Goal: Task Accomplishment & Management: Manage account settings

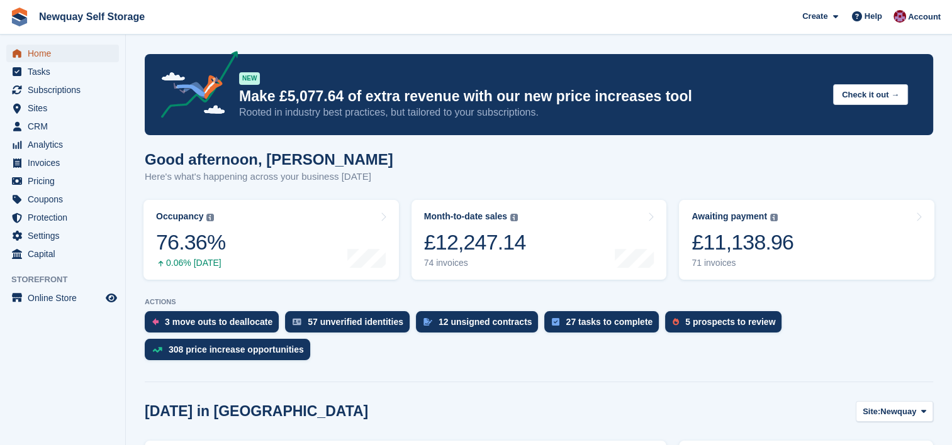
click at [48, 53] on span "Home" at bounding box center [65, 54] width 75 height 18
click at [44, 52] on span "Home" at bounding box center [65, 54] width 75 height 18
click at [65, 100] on span "Sites" at bounding box center [65, 108] width 75 height 18
click at [64, 97] on span "Subscriptions" at bounding box center [65, 90] width 75 height 18
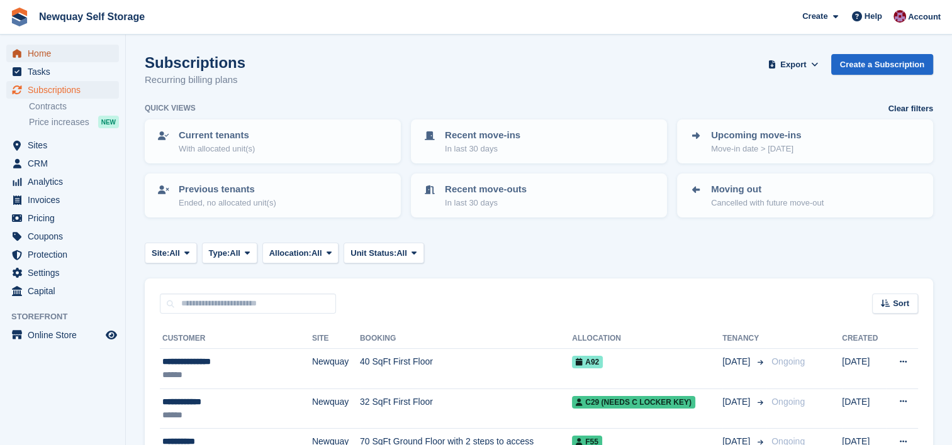
click at [43, 48] on span "Home" at bounding box center [65, 54] width 75 height 18
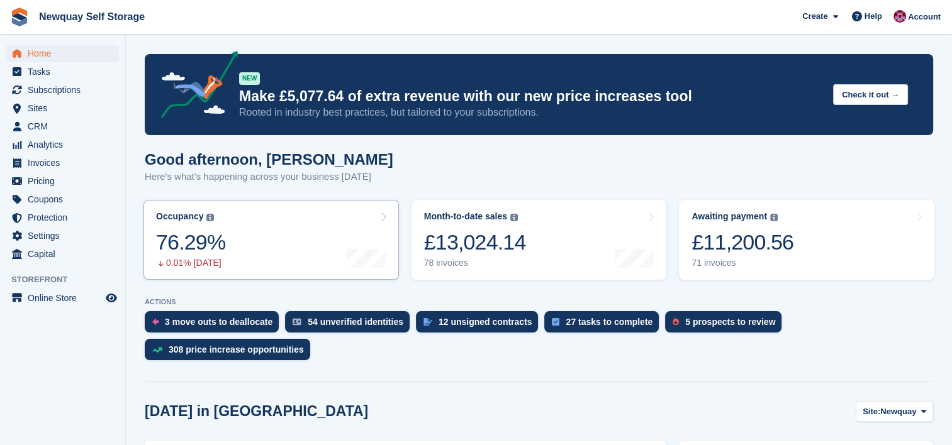
click at [236, 257] on link "Occupancy The percentage of all currently allocated units in terms of area. Inc…" at bounding box center [270, 240] width 255 height 80
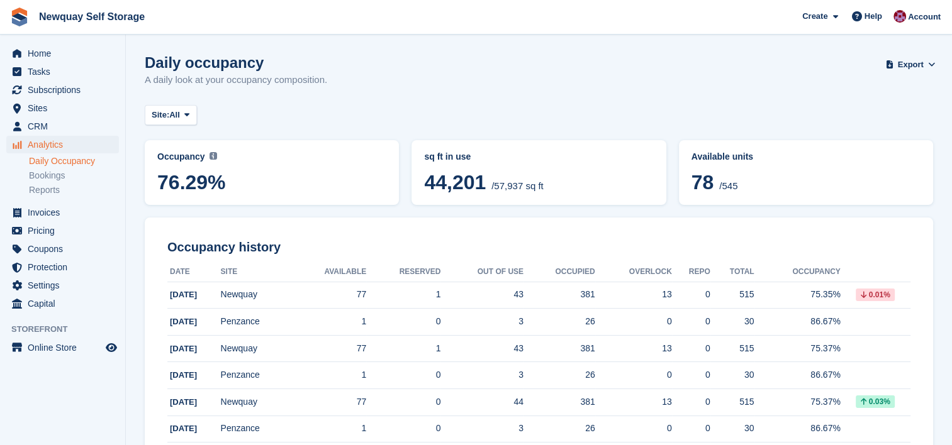
click at [77, 157] on link "Daily Occupancy" at bounding box center [74, 161] width 90 height 12
click at [51, 142] on span "Analytics" at bounding box center [65, 145] width 75 height 18
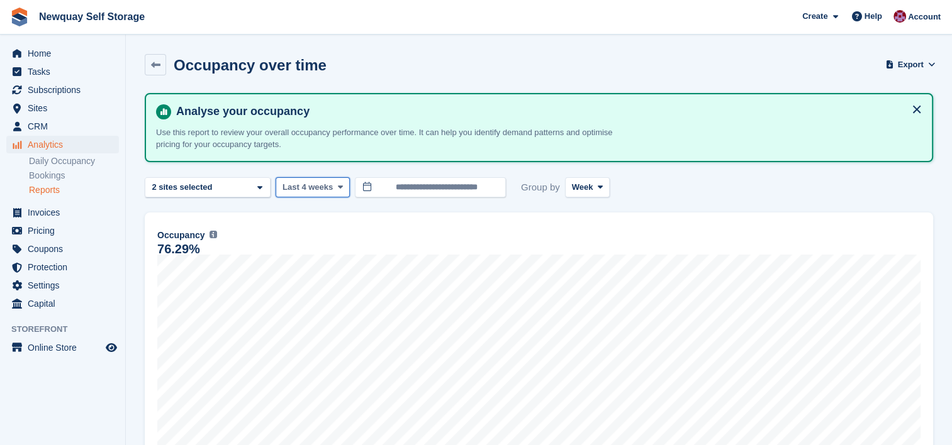
click at [330, 188] on button "Last 4 weeks" at bounding box center [312, 187] width 74 height 21
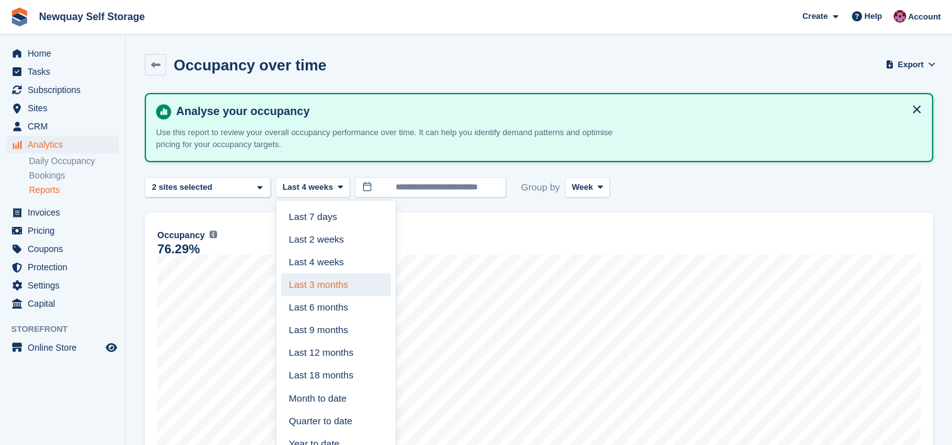
click at [335, 279] on link "Last 3 months" at bounding box center [335, 285] width 109 height 23
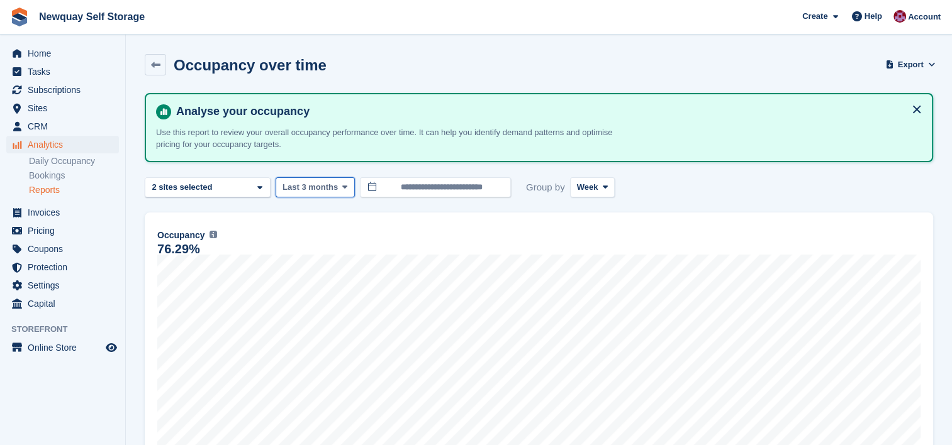
click at [322, 184] on span "Last 3 months" at bounding box center [309, 187] width 55 height 13
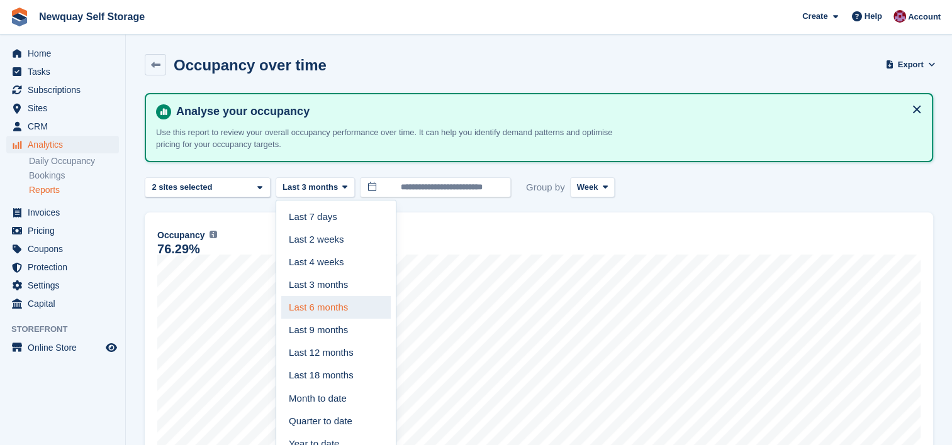
click at [331, 304] on link "Last 6 months" at bounding box center [335, 307] width 109 height 23
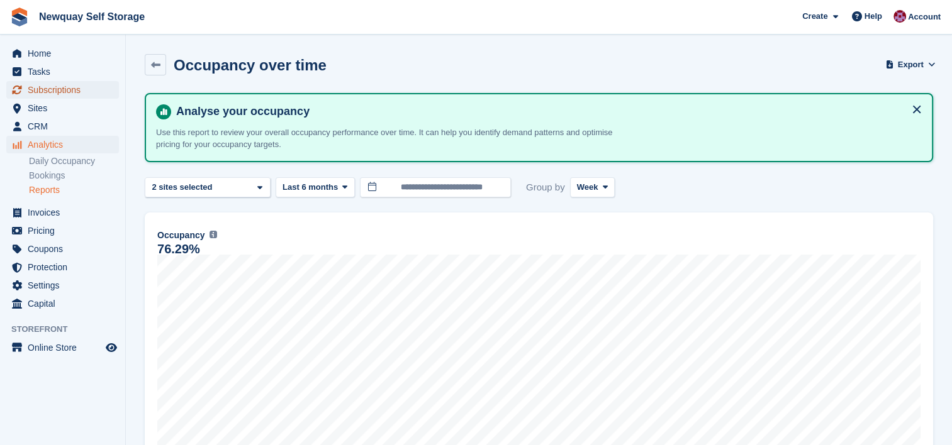
click at [65, 91] on span "Subscriptions" at bounding box center [65, 90] width 75 height 18
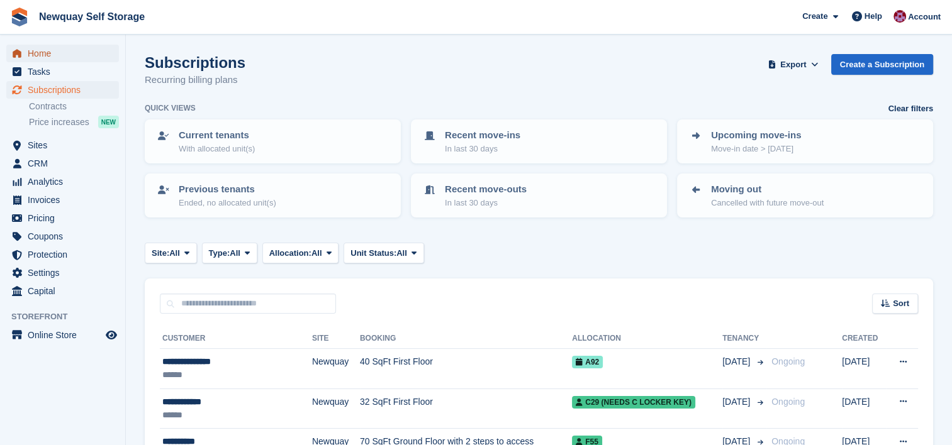
click at [51, 53] on span "Home" at bounding box center [65, 54] width 75 height 18
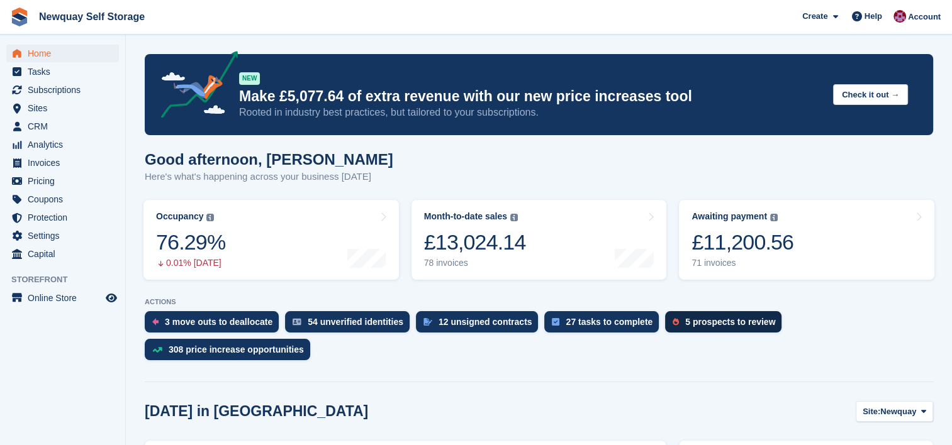
click at [713, 325] on div "5 prospects to review" at bounding box center [730, 322] width 90 height 10
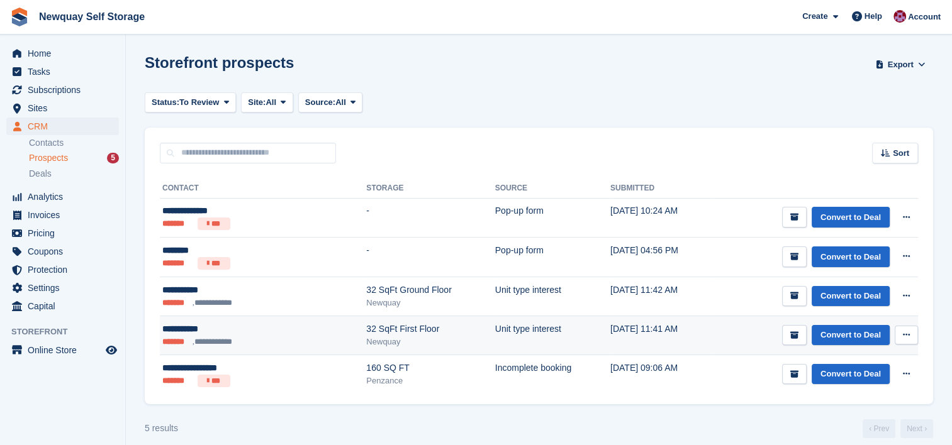
scroll to position [11, 0]
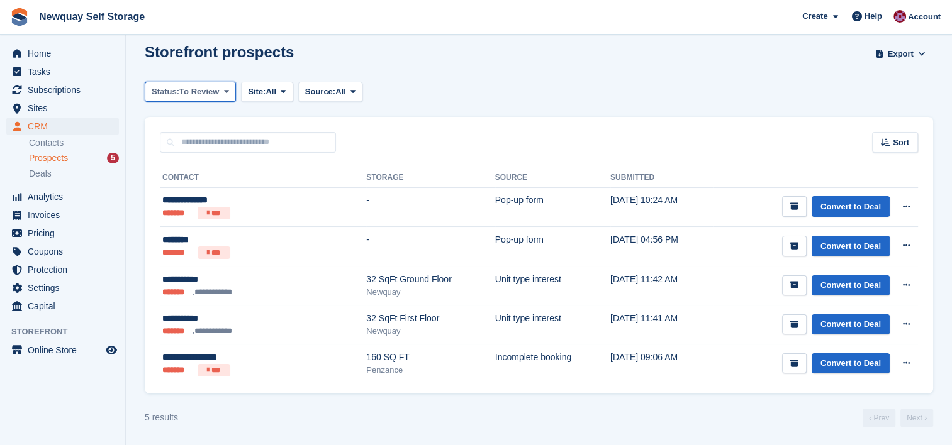
click at [211, 95] on span "To Review" at bounding box center [199, 92] width 40 height 13
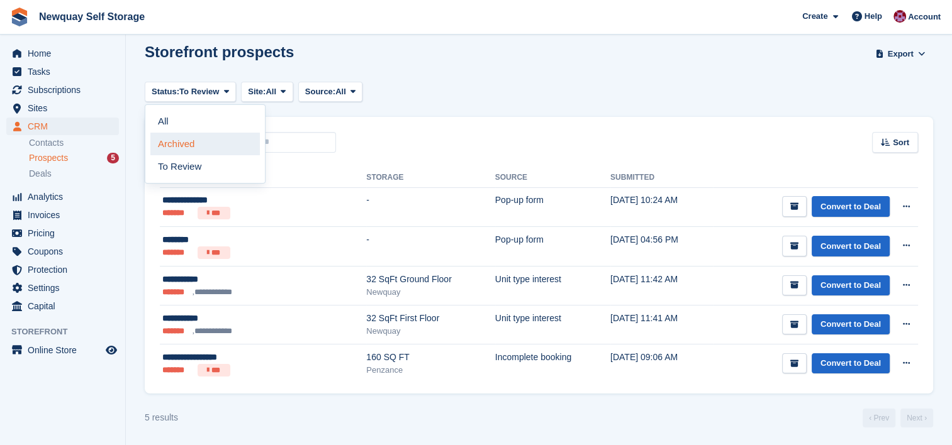
click at [222, 142] on link "Archived" at bounding box center [204, 144] width 109 height 23
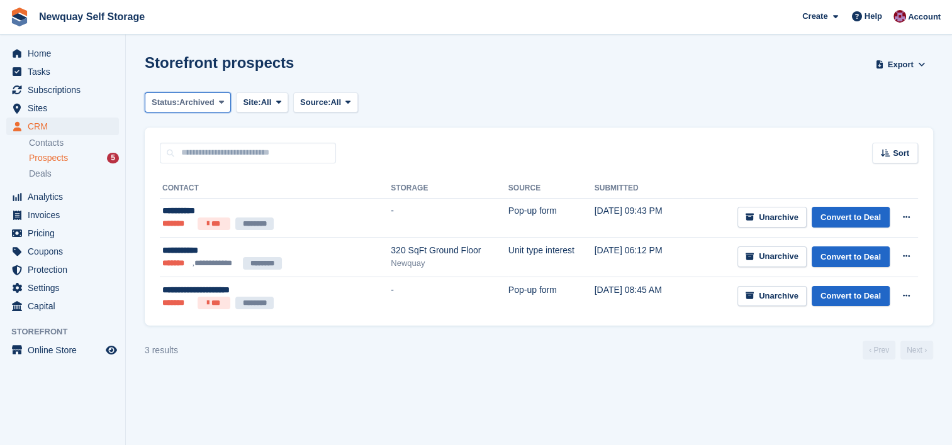
click at [201, 99] on span "Archived" at bounding box center [196, 102] width 35 height 13
click at [192, 128] on link "All" at bounding box center [204, 132] width 109 height 23
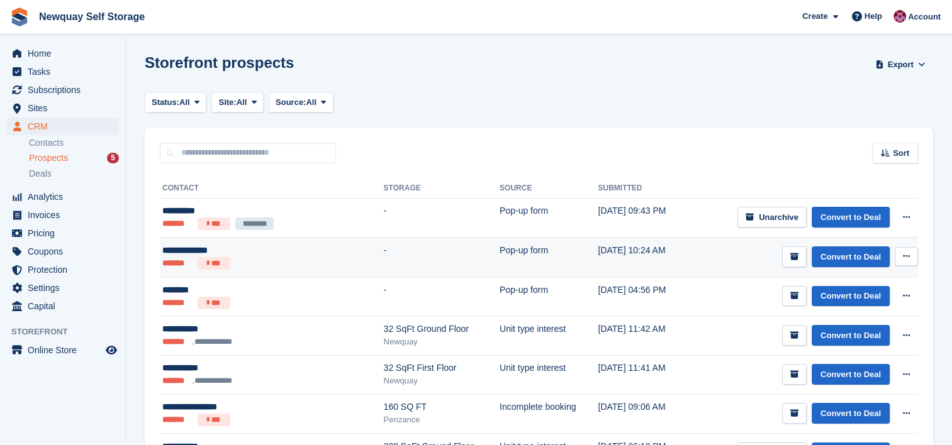
scroll to position [48, 0]
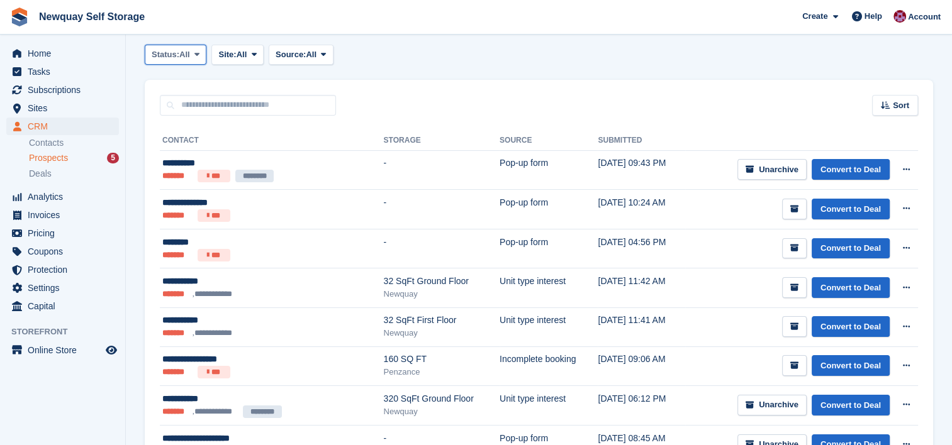
click at [186, 60] on span "All" at bounding box center [184, 54] width 11 height 13
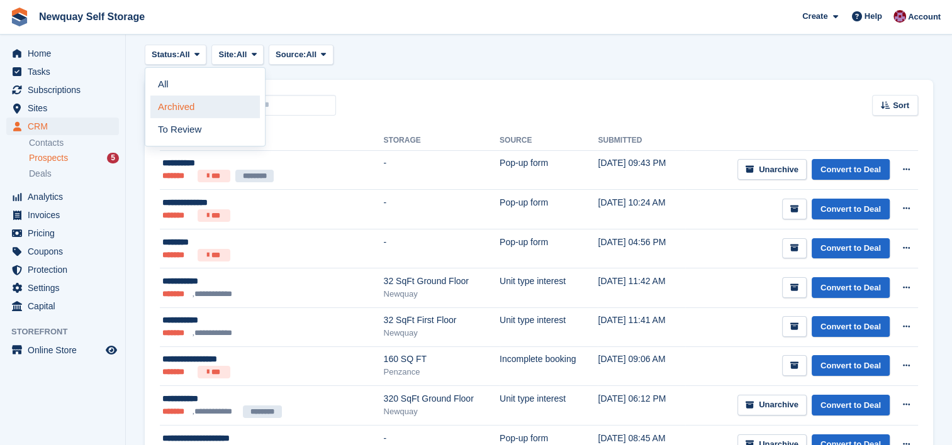
click at [191, 109] on link "Archived" at bounding box center [204, 107] width 109 height 23
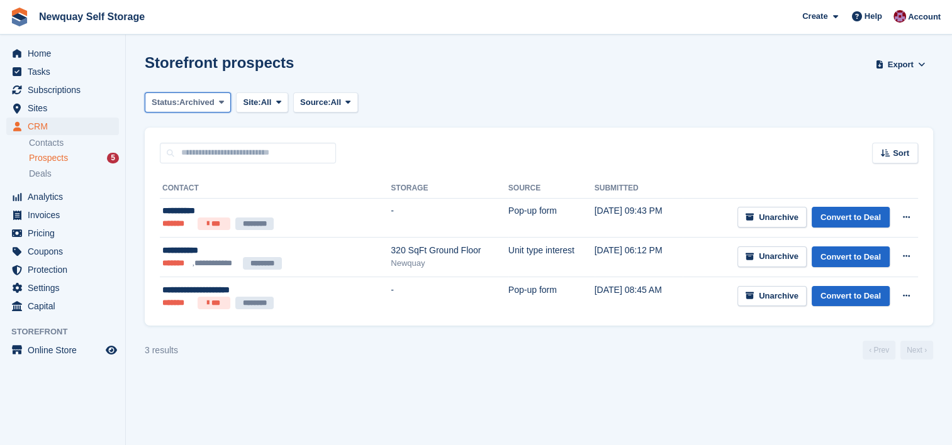
click at [190, 103] on span "Archived" at bounding box center [196, 102] width 35 height 13
click at [184, 121] on link "All" at bounding box center [204, 132] width 109 height 23
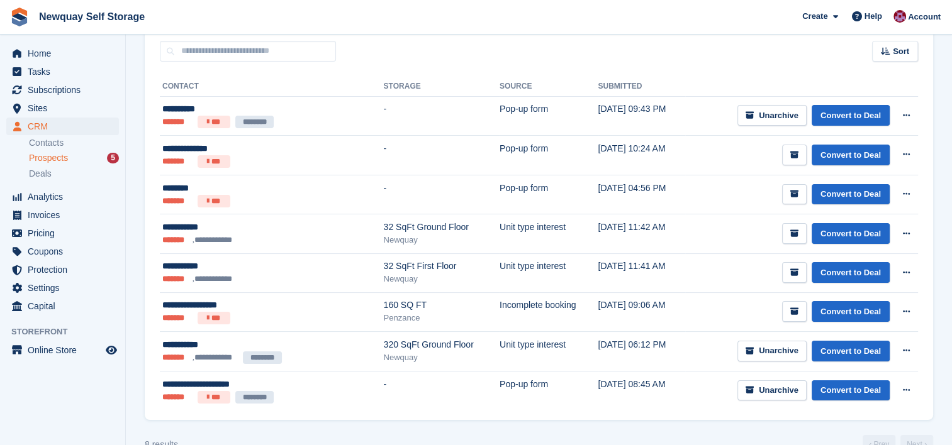
scroll to position [103, 0]
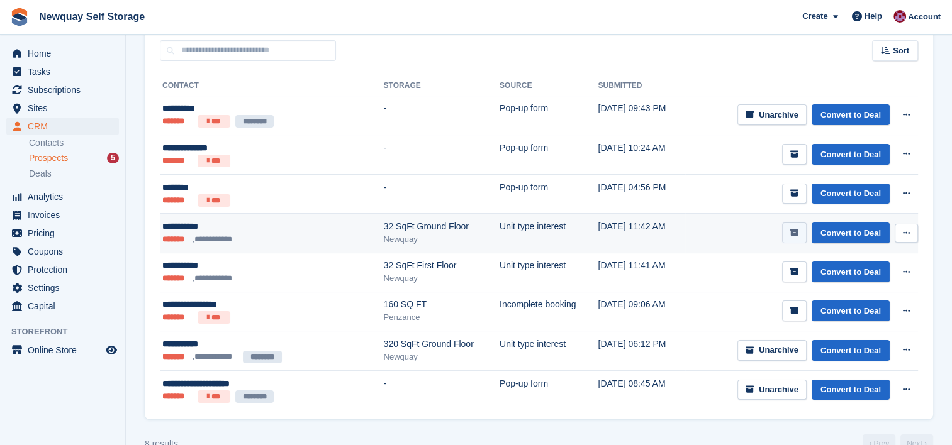
click at [795, 229] on icon "submit" at bounding box center [794, 233] width 8 height 8
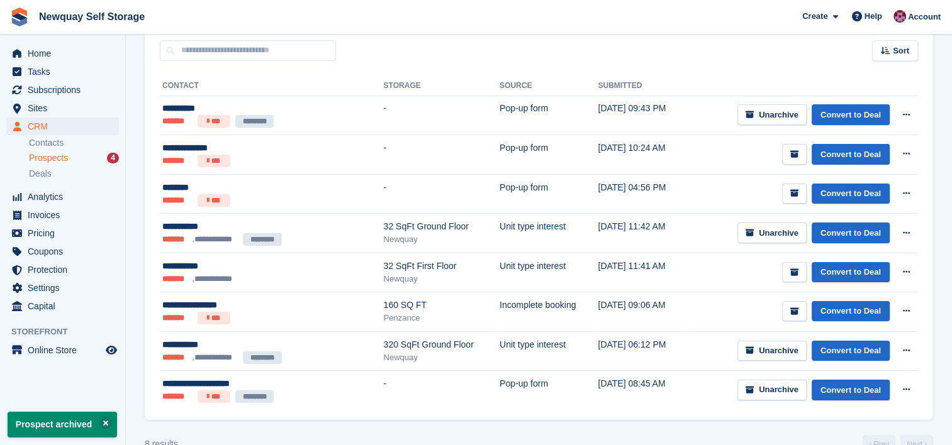
scroll to position [0, 0]
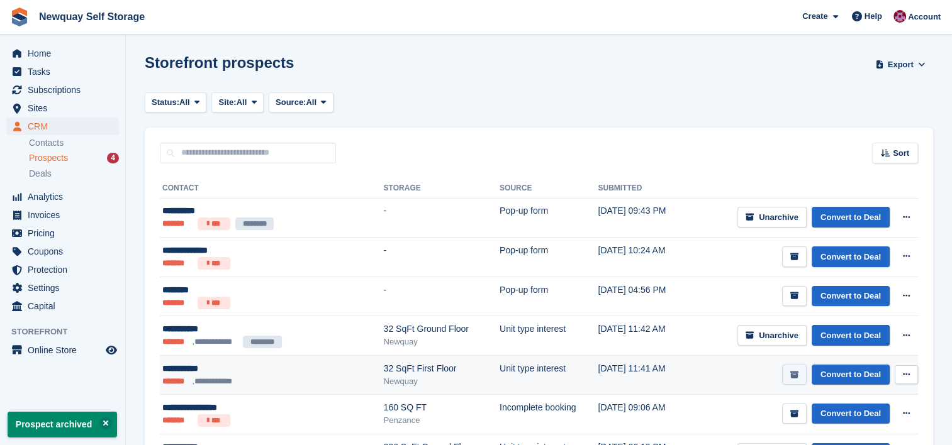
click at [796, 372] on icon "submit" at bounding box center [794, 375] width 8 height 8
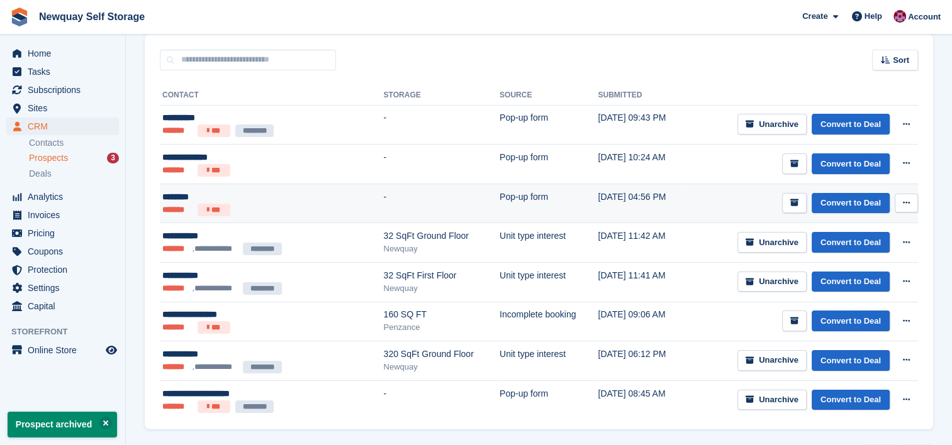
scroll to position [94, 0]
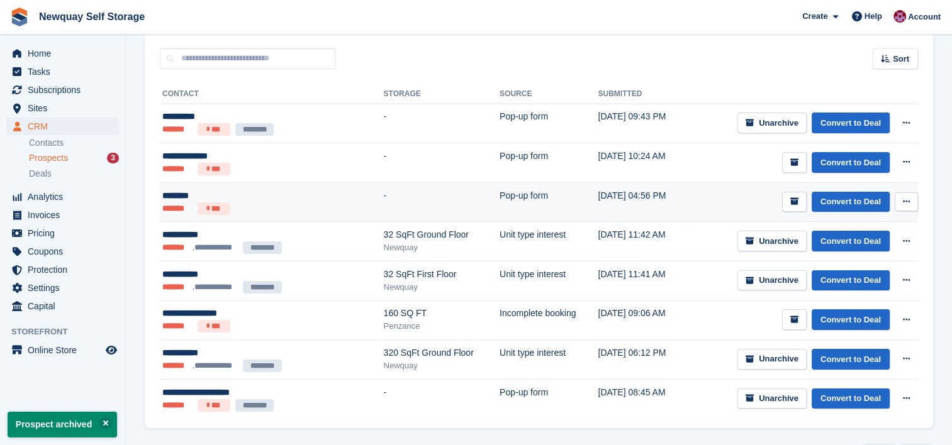
click at [652, 287] on td "02 Sep, 11:41 AM" at bounding box center [640, 282] width 87 height 40
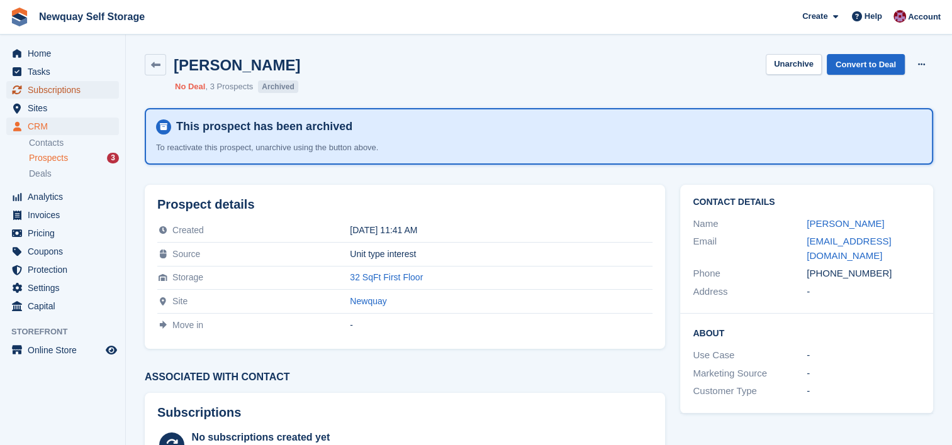
click at [53, 91] on span "Subscriptions" at bounding box center [65, 90] width 75 height 18
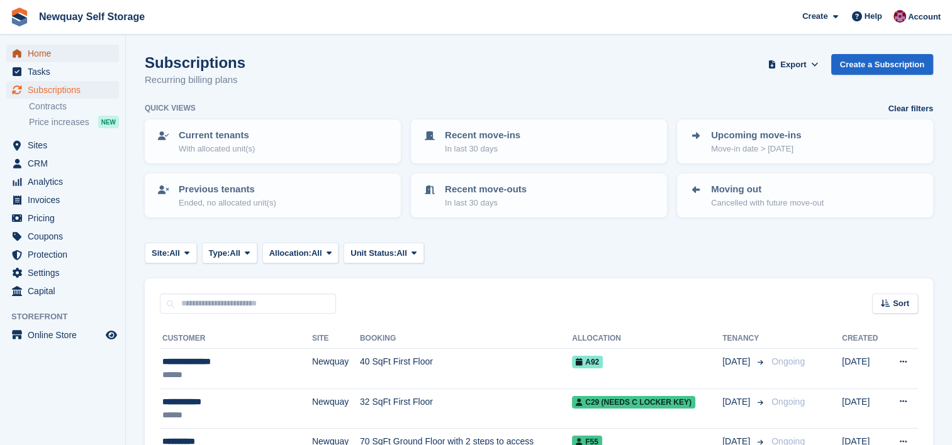
click at [43, 52] on span "Home" at bounding box center [65, 54] width 75 height 18
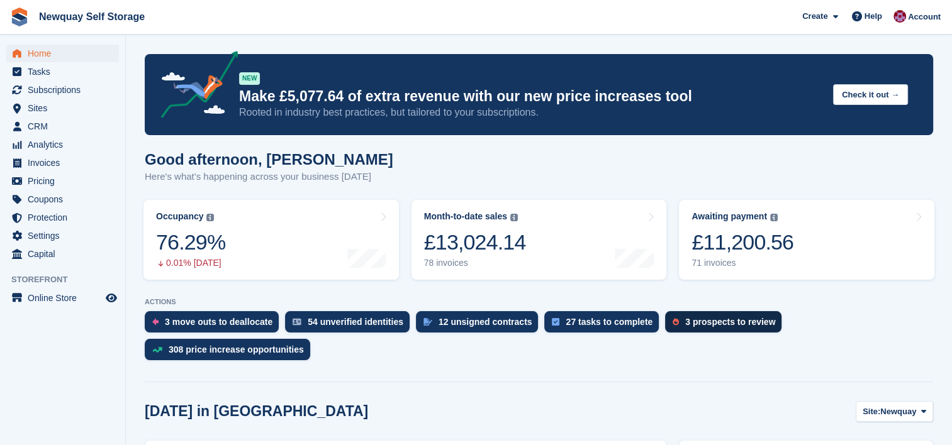
click at [696, 316] on div "3 prospects to review" at bounding box center [723, 321] width 116 height 21
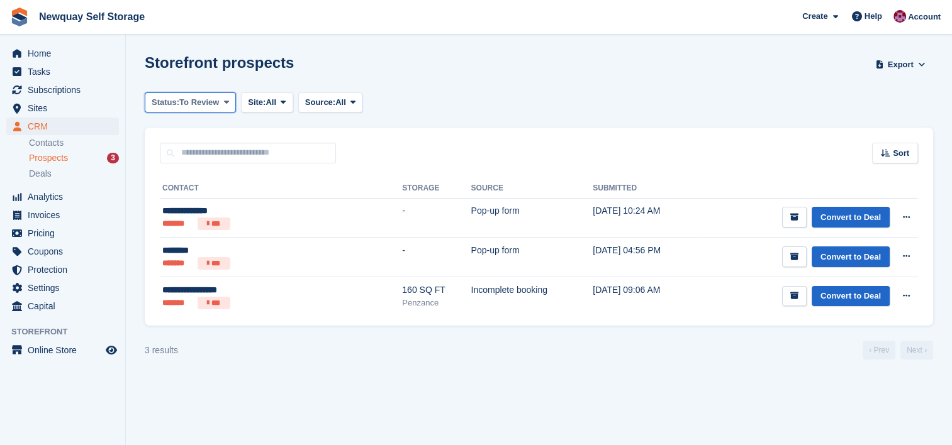
click at [224, 104] on icon at bounding box center [226, 102] width 5 height 8
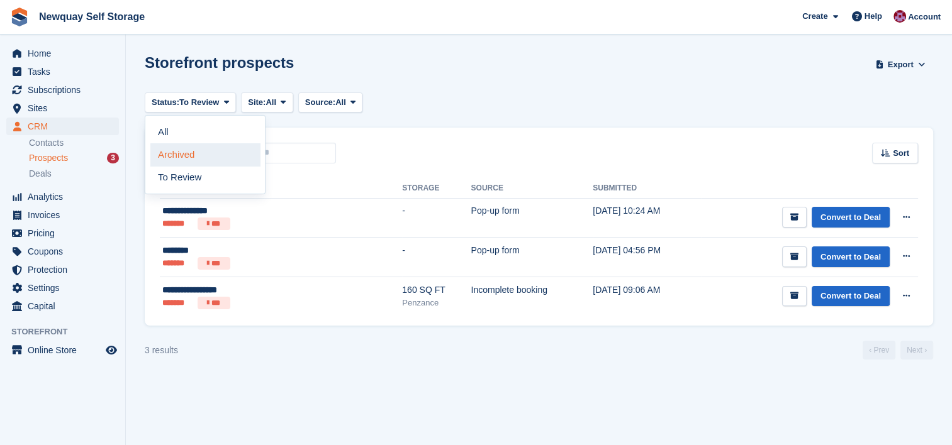
click at [214, 152] on link "Archived" at bounding box center [204, 154] width 109 height 23
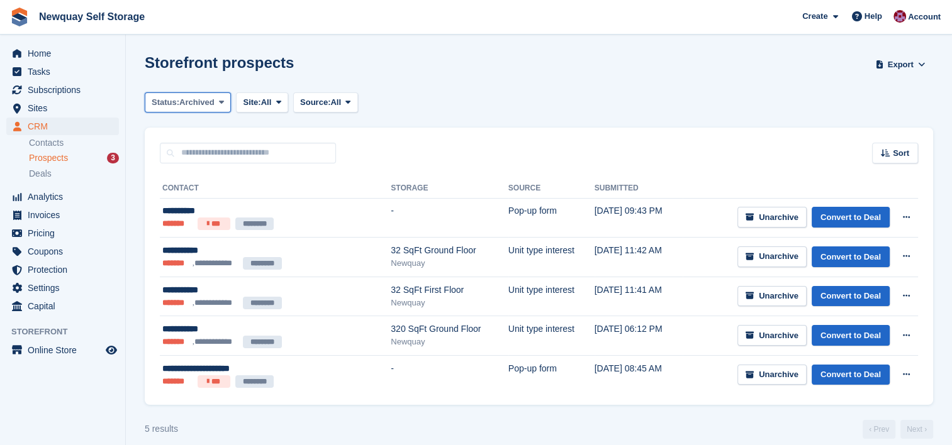
click at [214, 107] on button "Status: Archived" at bounding box center [188, 102] width 86 height 21
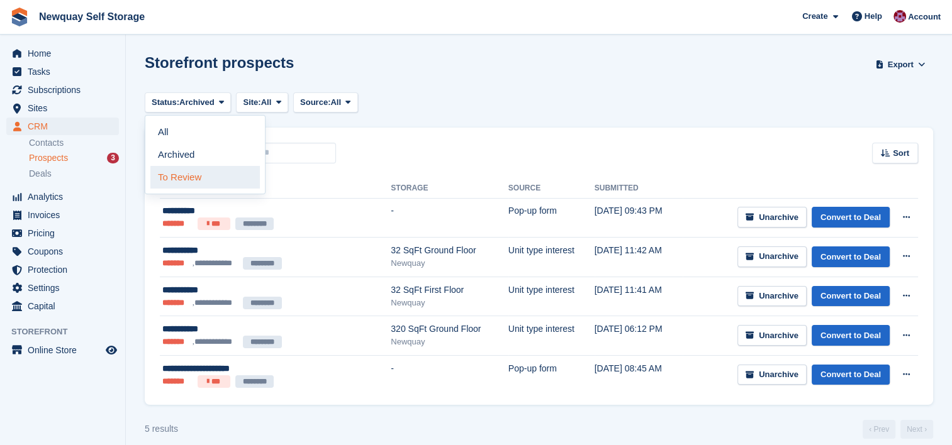
click at [196, 174] on link "To Review" at bounding box center [204, 177] width 109 height 23
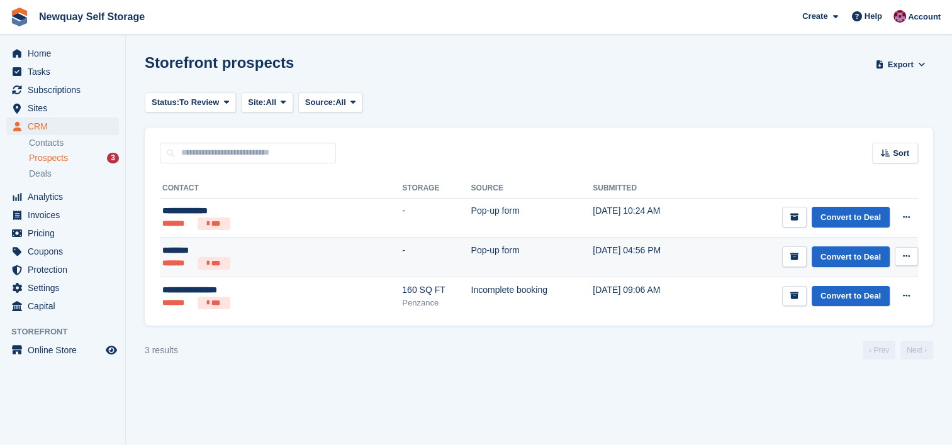
click at [908, 257] on icon at bounding box center [906, 256] width 7 height 8
click at [870, 280] on p "View contact" at bounding box center [857, 281] width 109 height 16
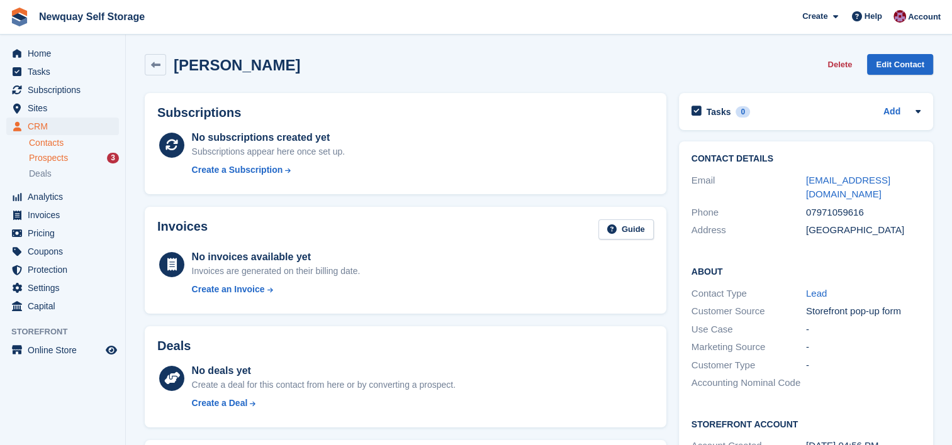
click at [50, 157] on span "Prospects" at bounding box center [48, 158] width 39 height 12
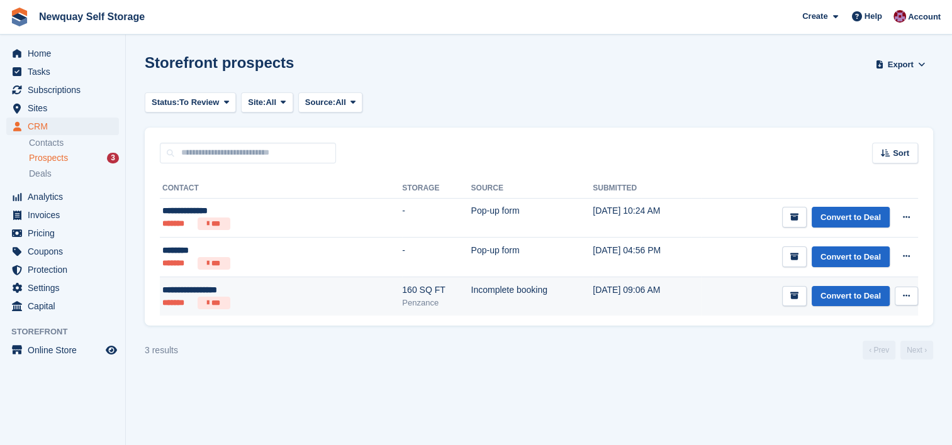
click at [243, 300] on ul "******* ***" at bounding box center [237, 303] width 150 height 13
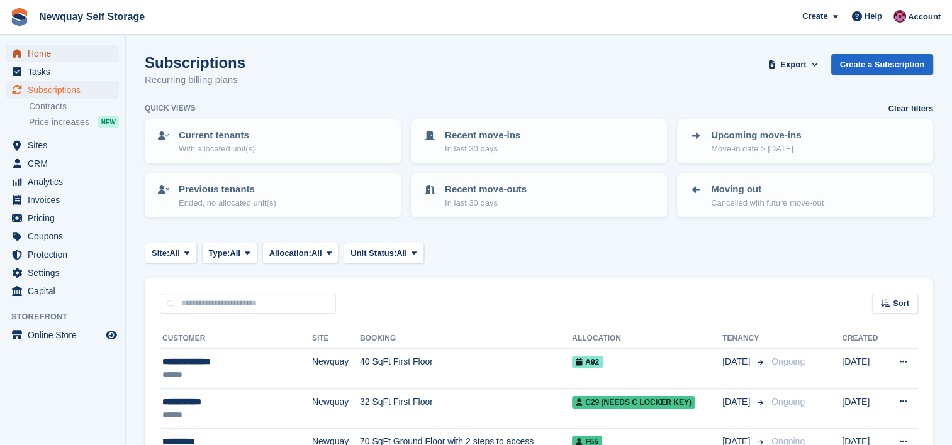
click at [41, 58] on span "Home" at bounding box center [65, 54] width 75 height 18
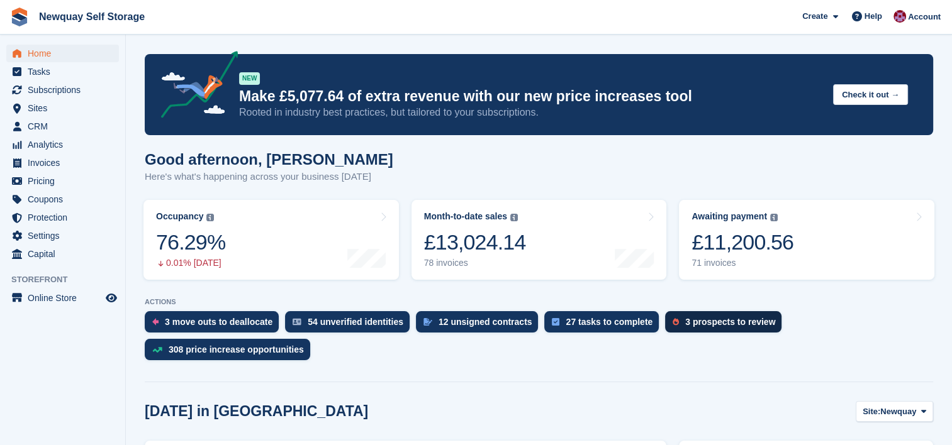
click at [715, 322] on div "3 prospects to review" at bounding box center [730, 322] width 90 height 10
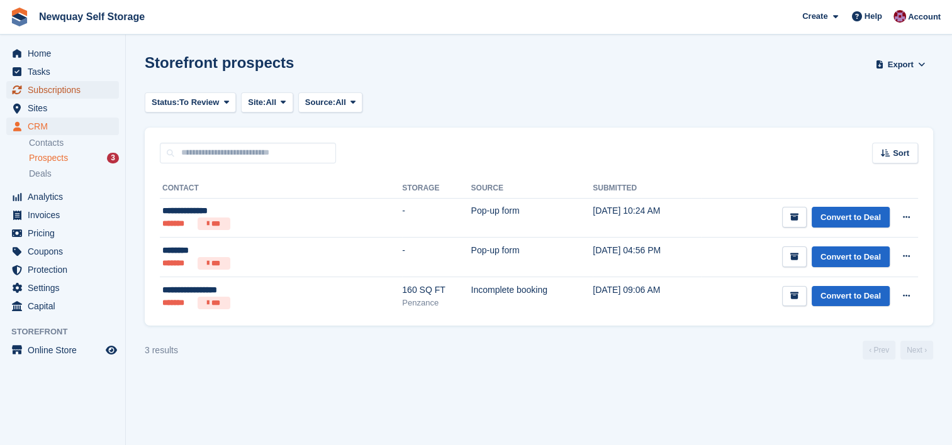
click at [42, 87] on span "Subscriptions" at bounding box center [65, 90] width 75 height 18
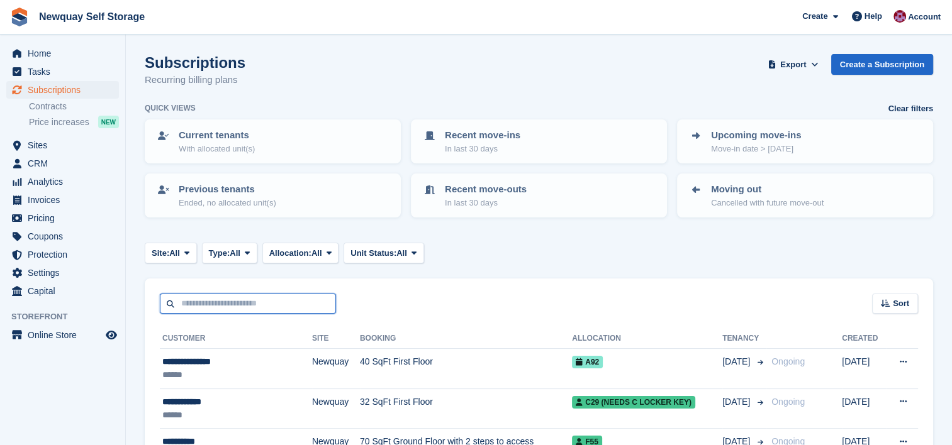
click at [266, 307] on input "text" at bounding box center [248, 304] width 176 height 21
type input "******"
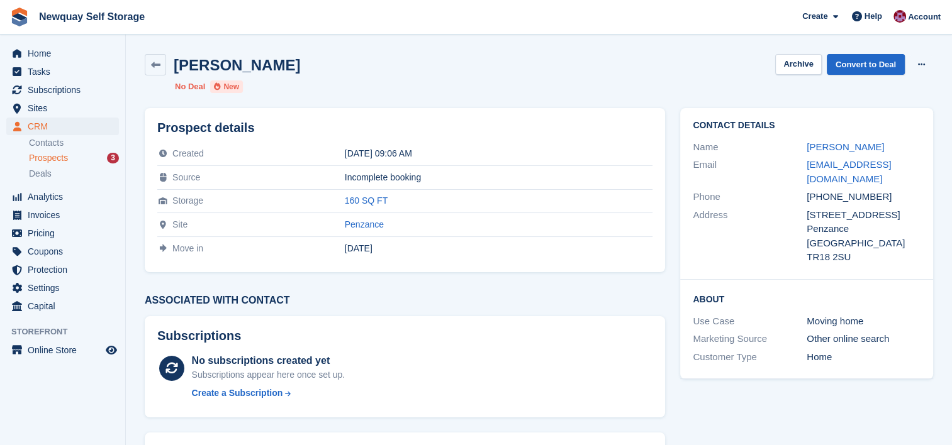
click at [243, 300] on h3 "Associated with contact" at bounding box center [405, 300] width 520 height 11
click at [874, 167] on link "[EMAIL_ADDRESS][DOMAIN_NAME]" at bounding box center [848, 171] width 84 height 25
click at [161, 66] on link at bounding box center [155, 64] width 21 height 21
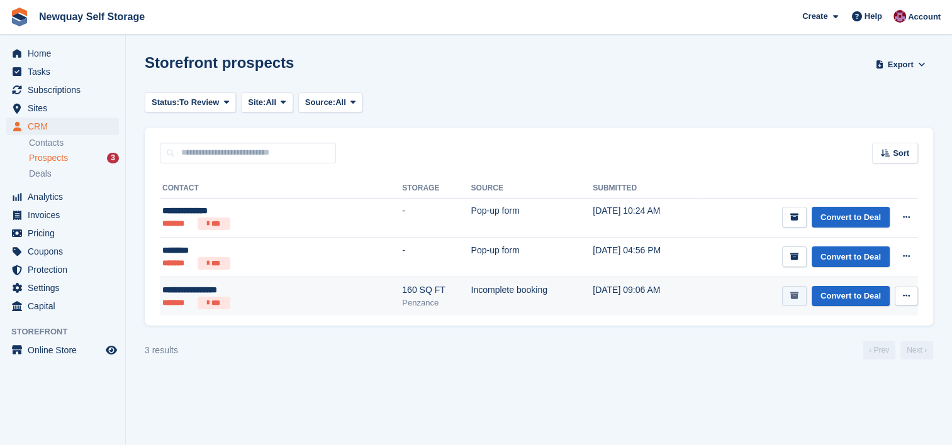
click at [794, 296] on icon "submit" at bounding box center [794, 296] width 8 height 8
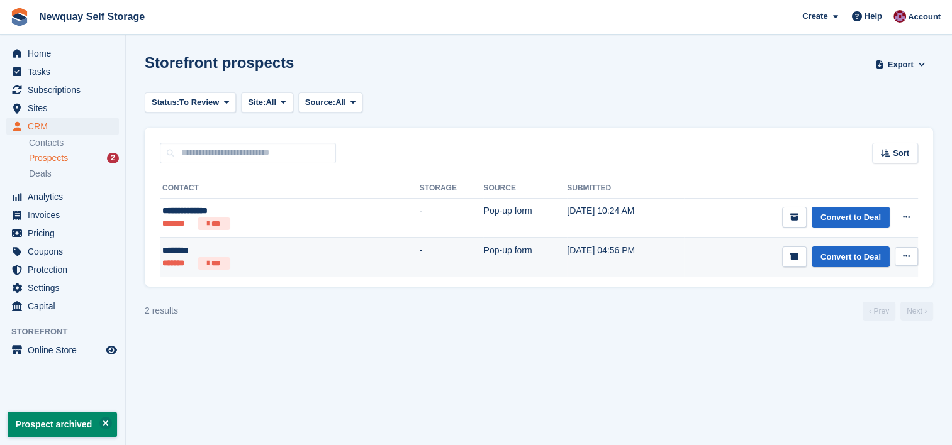
click at [684, 238] on td "Convert to Deal View contact Edit contact Delete prospect" at bounding box center [801, 257] width 234 height 39
click at [909, 254] on button at bounding box center [905, 256] width 23 height 19
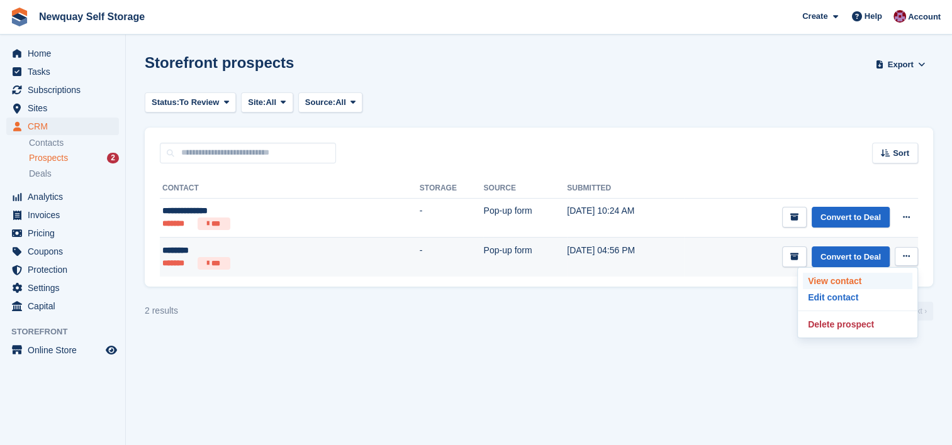
click at [870, 277] on p "View contact" at bounding box center [857, 281] width 109 height 16
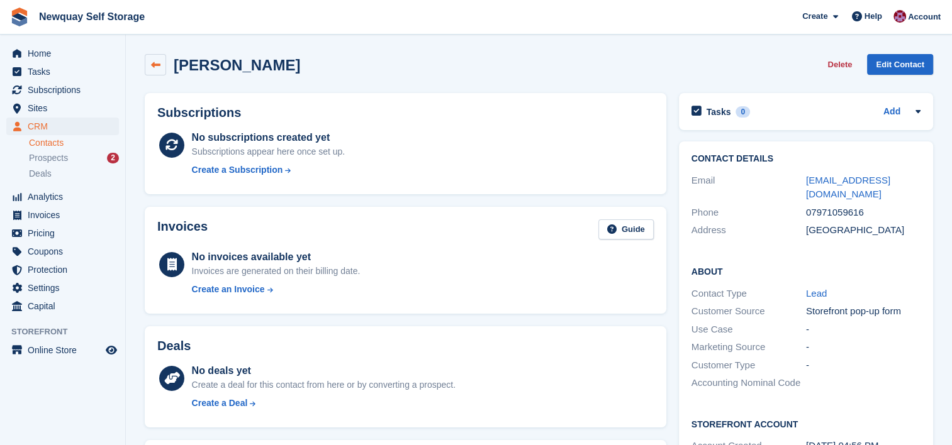
click at [154, 60] on icon at bounding box center [155, 64] width 9 height 9
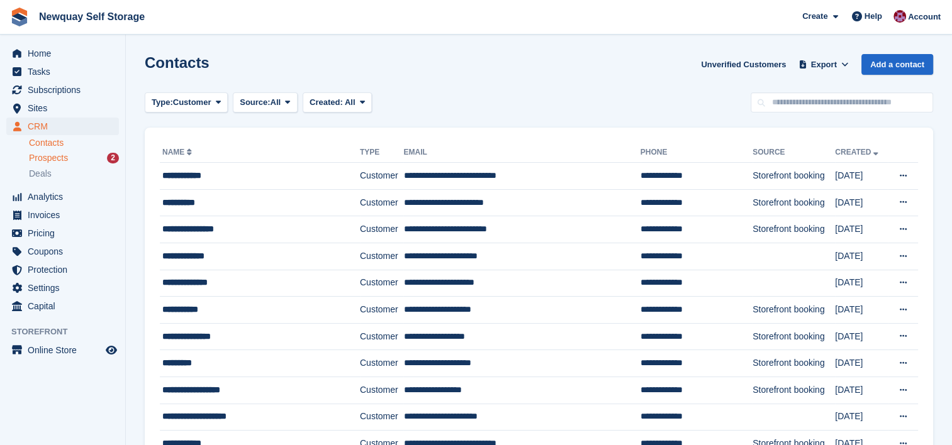
click at [53, 158] on span "Prospects" at bounding box center [48, 158] width 39 height 12
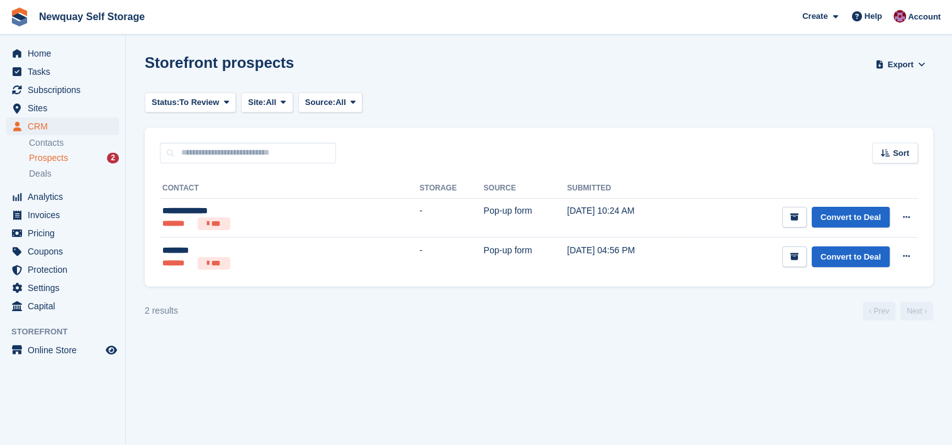
click at [274, 284] on div "**********" at bounding box center [539, 225] width 788 height 123
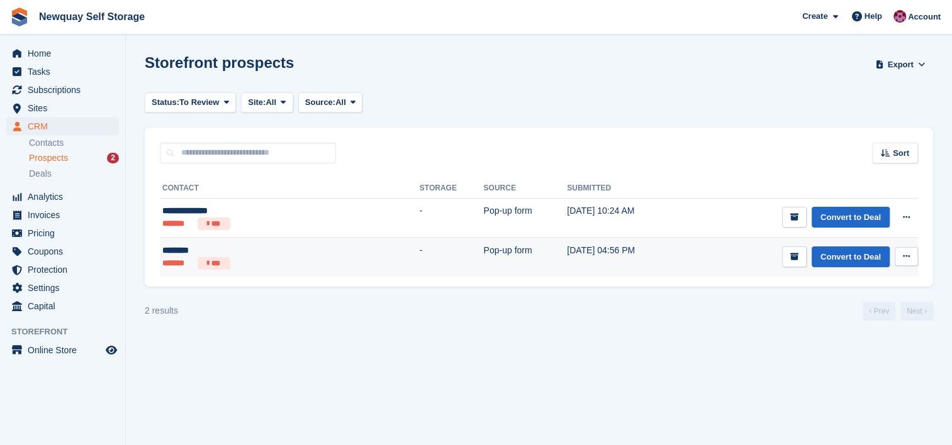
click at [905, 255] on icon at bounding box center [906, 256] width 7 height 8
click at [862, 277] on p "View contact" at bounding box center [857, 281] width 109 height 16
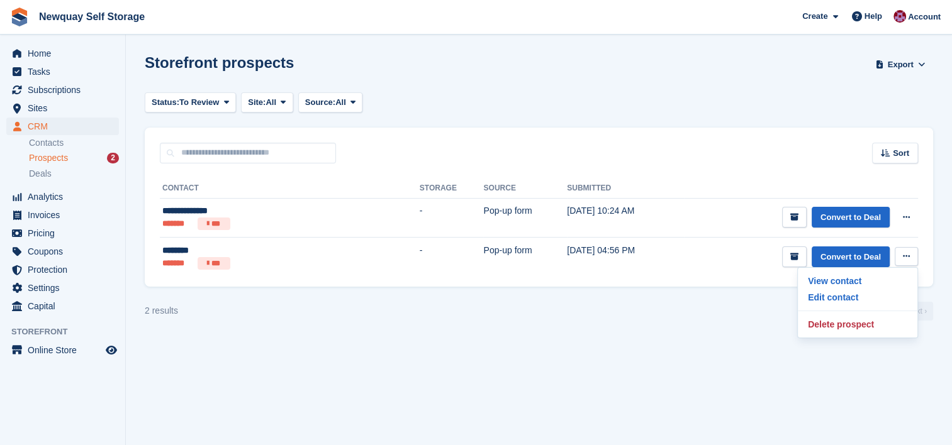
click at [705, 360] on section "Storefront prospects Export Export Prospects Export a CSV of all Prospects whic…" at bounding box center [539, 222] width 826 height 445
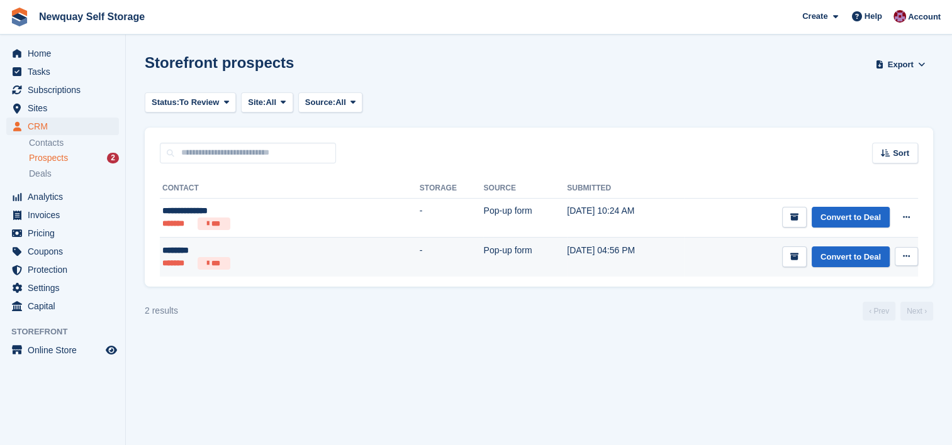
click at [899, 259] on button at bounding box center [905, 256] width 23 height 19
click at [798, 253] on icon "submit" at bounding box center [794, 257] width 8 height 8
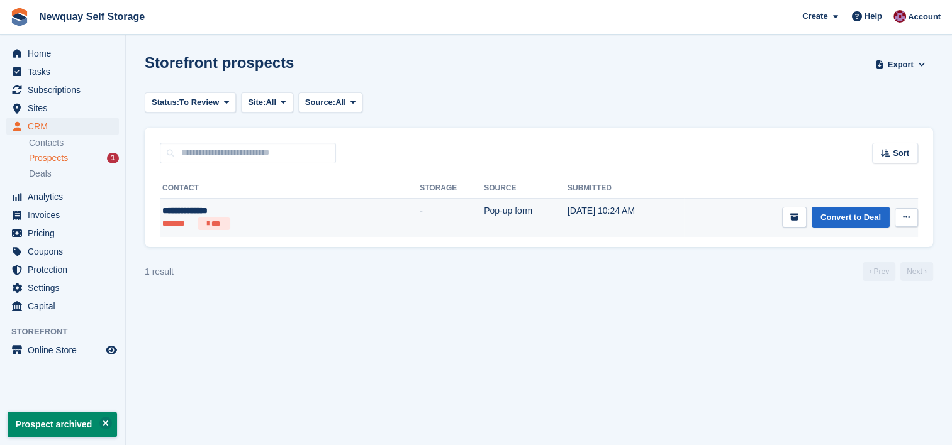
click at [906, 221] on icon at bounding box center [906, 217] width 7 height 8
click at [880, 236] on p "View contact" at bounding box center [857, 242] width 109 height 16
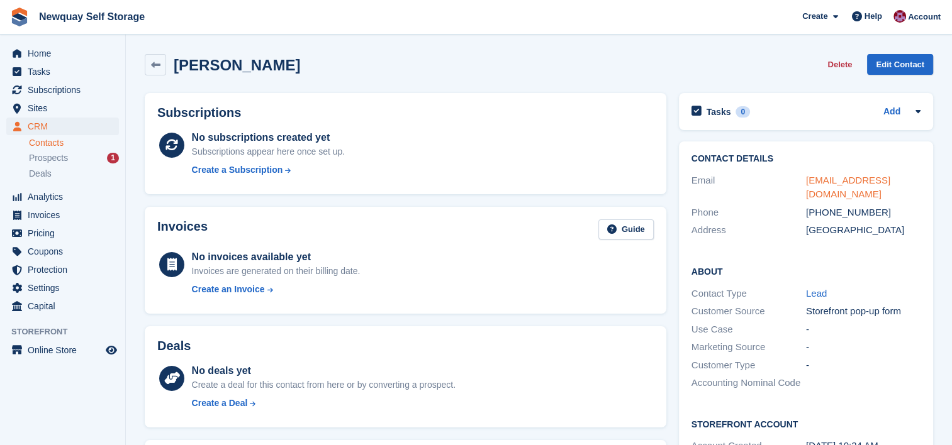
click at [877, 181] on link "peterbutterly@hotmail.com" at bounding box center [848, 187] width 84 height 25
click at [67, 156] on div "Prospects 1" at bounding box center [74, 158] width 90 height 12
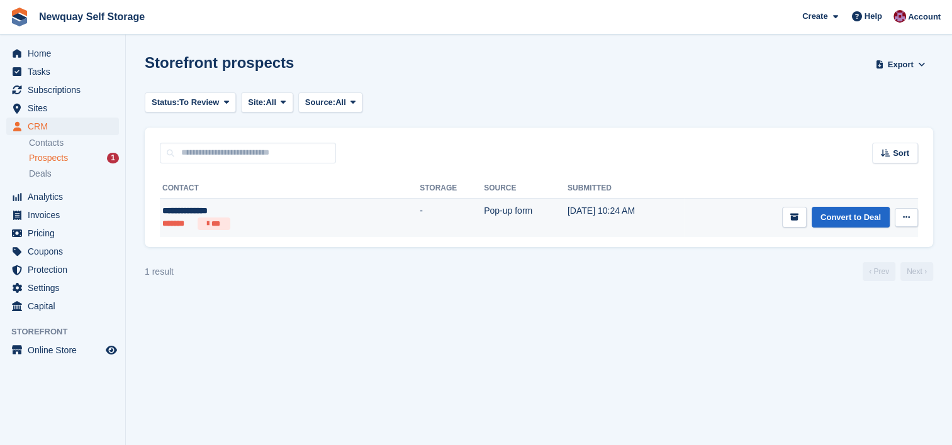
click at [913, 211] on button at bounding box center [905, 217] width 23 height 19
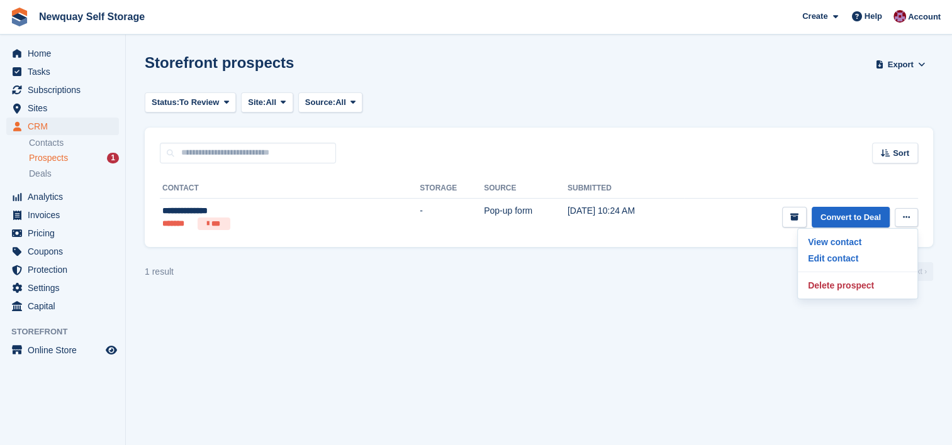
click at [636, 343] on section "Storefront prospects Export Export Prospects Export a CSV of all Prospects whic…" at bounding box center [539, 222] width 826 height 445
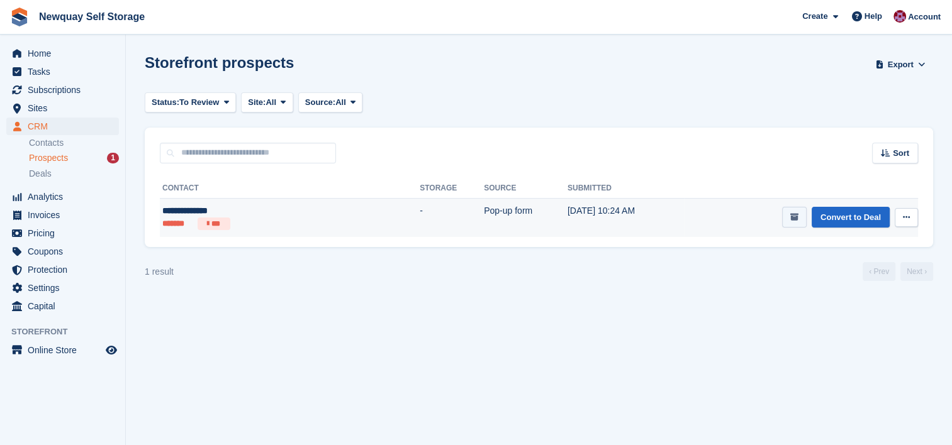
click at [795, 220] on icon "submit" at bounding box center [794, 217] width 8 height 8
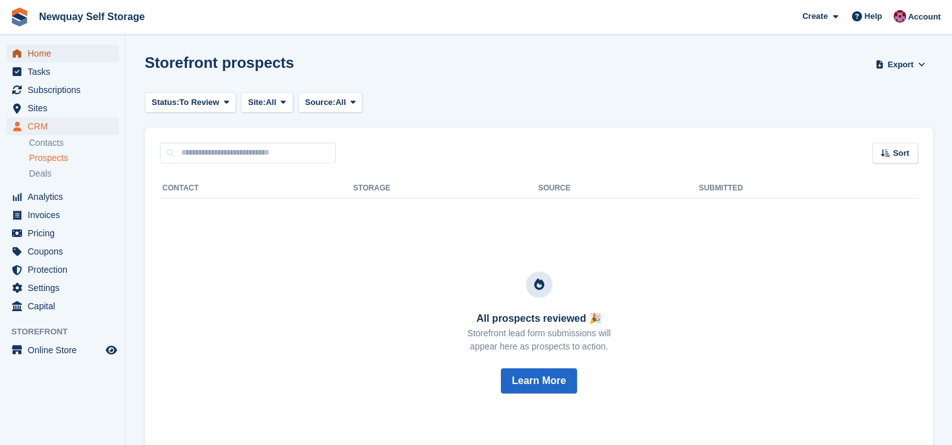
click at [42, 50] on span "Home" at bounding box center [65, 54] width 75 height 18
